Goal: Use online tool/utility: Use online tool/utility

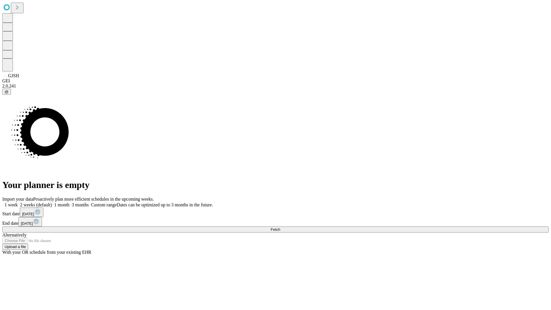
click at [280, 227] on span "Fetch" at bounding box center [274, 229] width 9 height 4
